Goal: Transaction & Acquisition: Purchase product/service

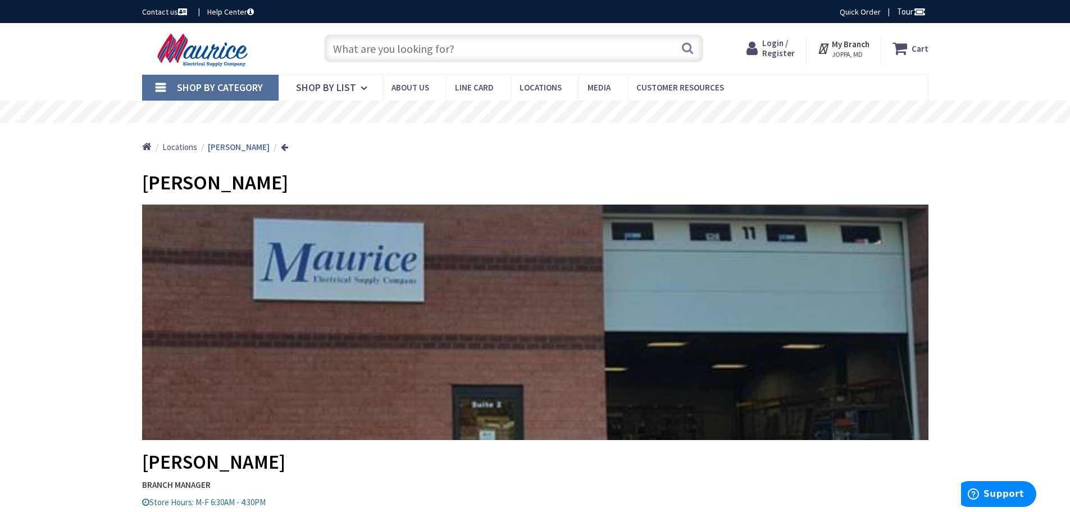
click at [386, 53] on input "text" at bounding box center [513, 48] width 379 height 28
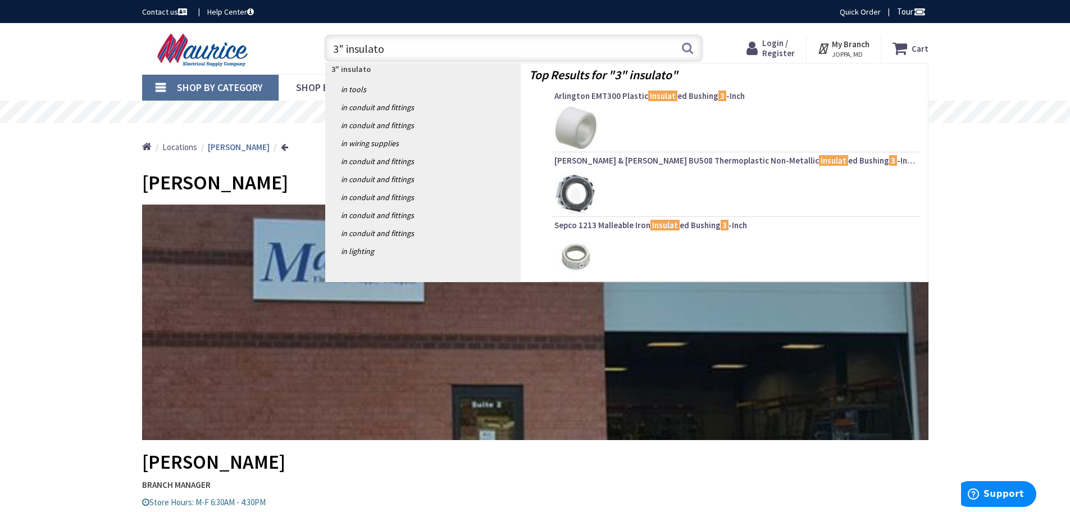
type input "3" insulator"
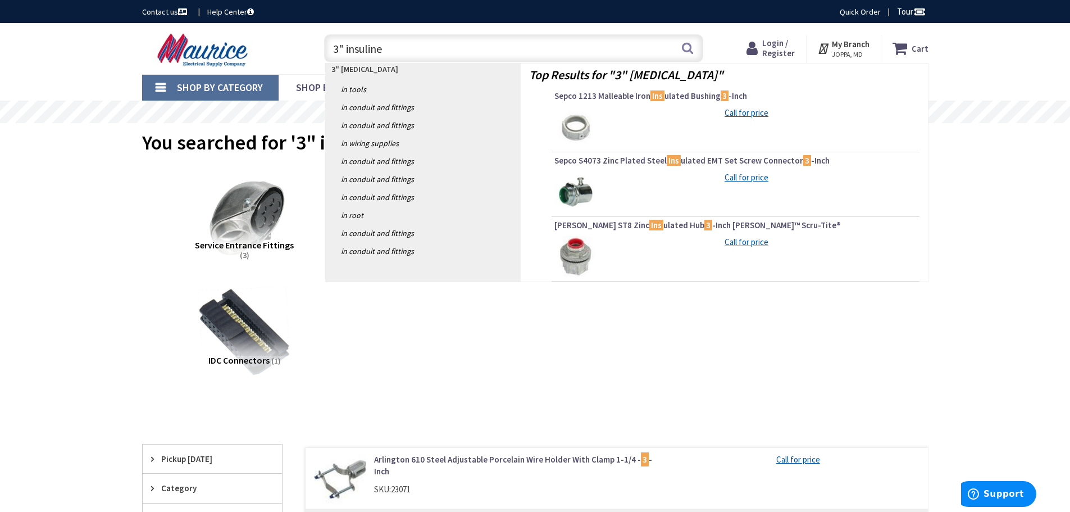
type input "3" insuliner"
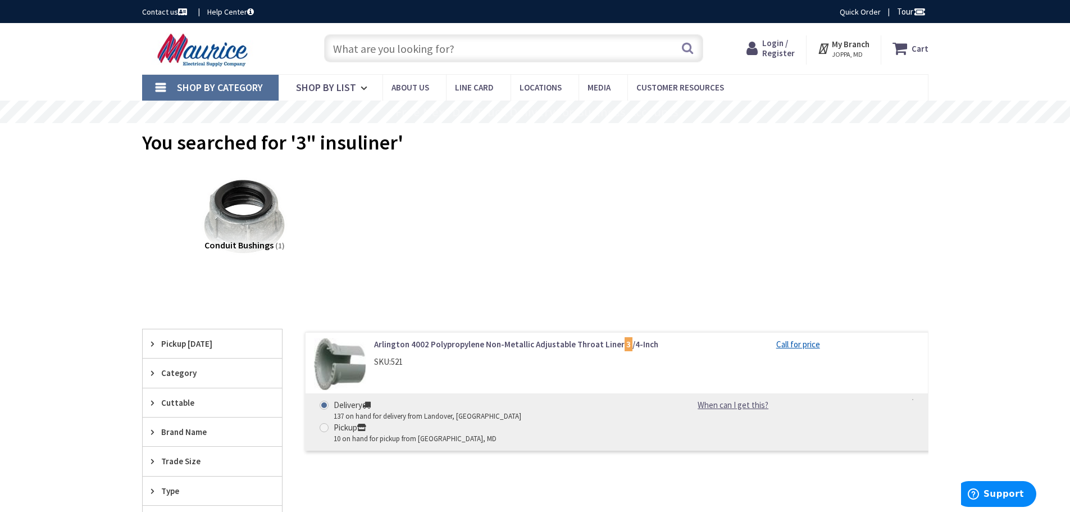
click at [439, 47] on input "text" at bounding box center [513, 48] width 379 height 28
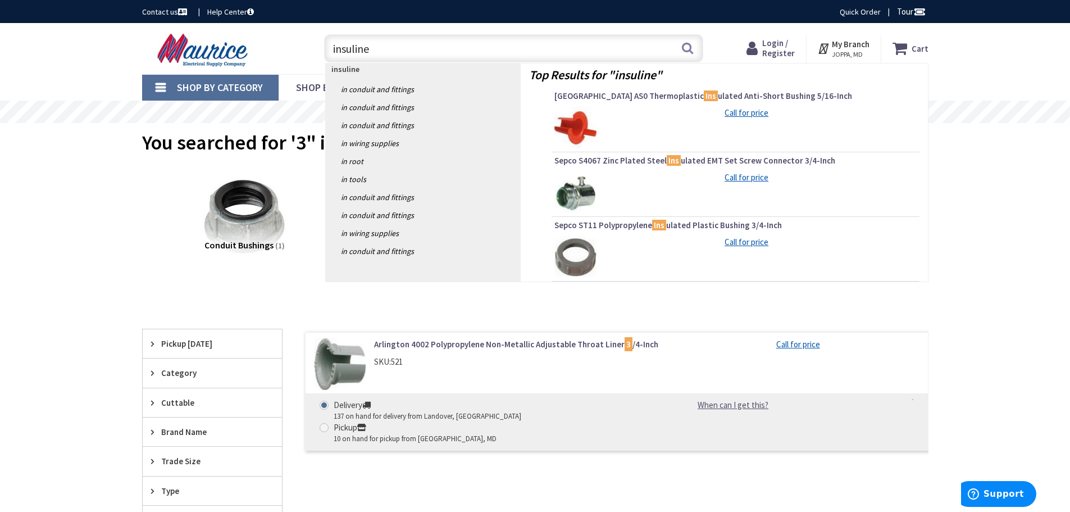
type input "insuliner"
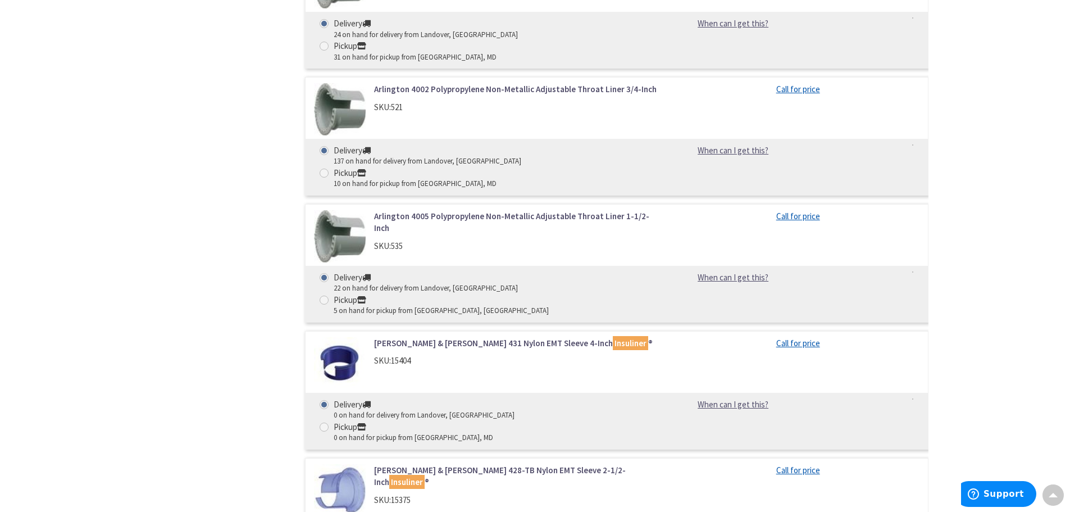
scroll to position [786, 0]
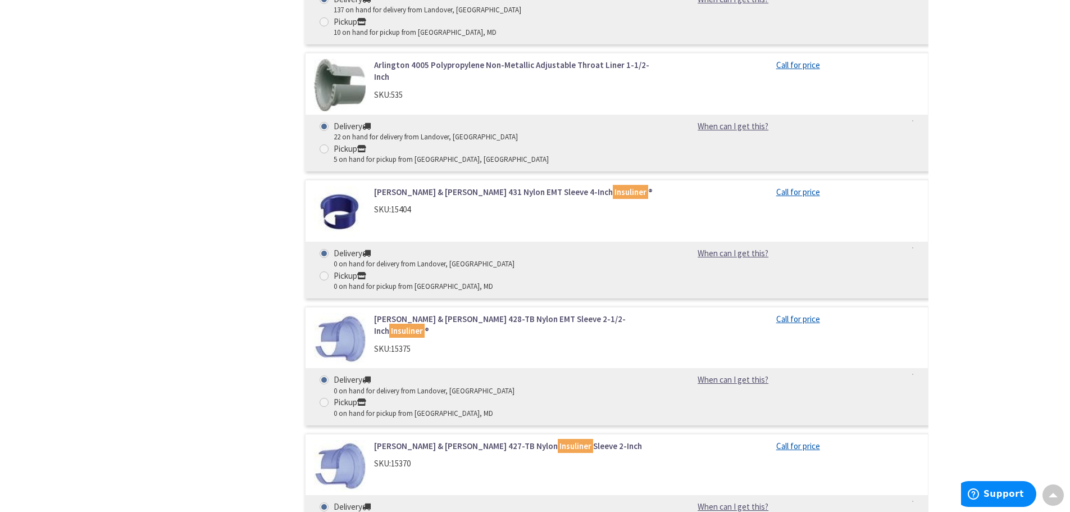
click at [486, 313] on link "Thomas & Betts 428-TB Nylon EMT Sleeve 2-1/2-Inch Insuliner ®" at bounding box center [517, 325] width 286 height 24
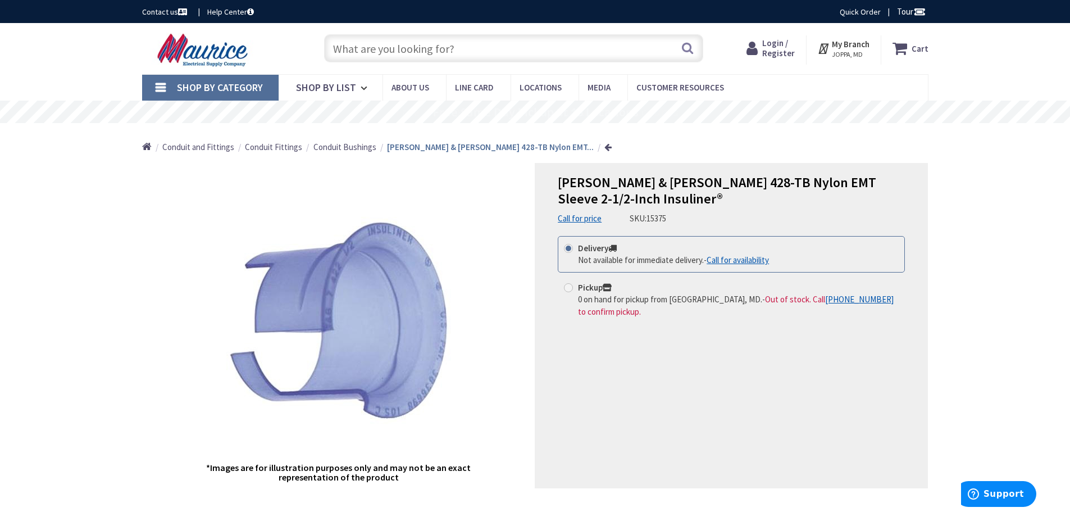
click at [403, 56] on input "text" at bounding box center [513, 48] width 379 height 28
